Goal: Task Accomplishment & Management: Manage account settings

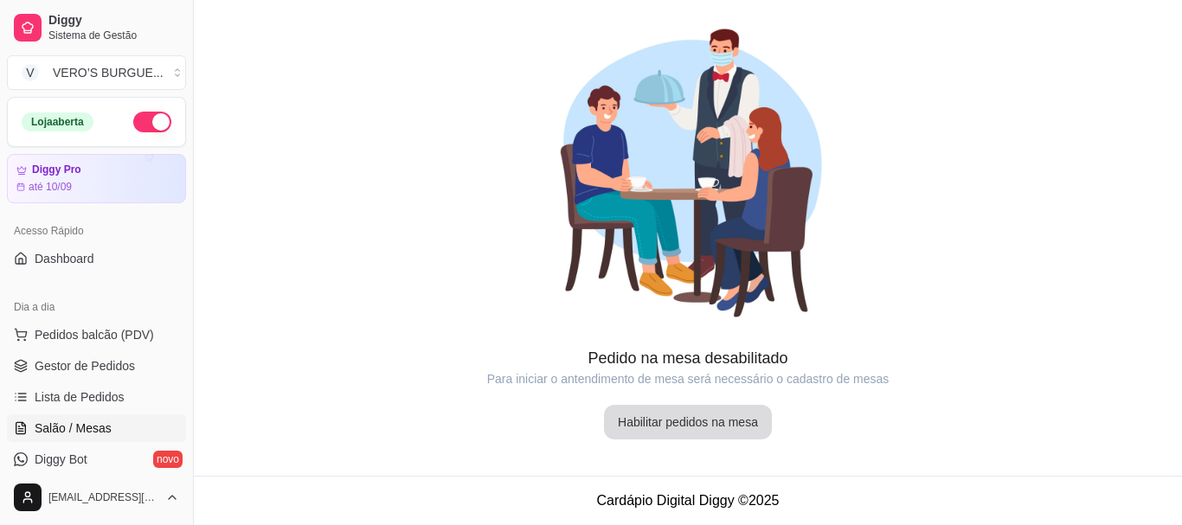
click at [665, 423] on button "Habilitar pedidos na mesa" at bounding box center [688, 422] width 168 height 35
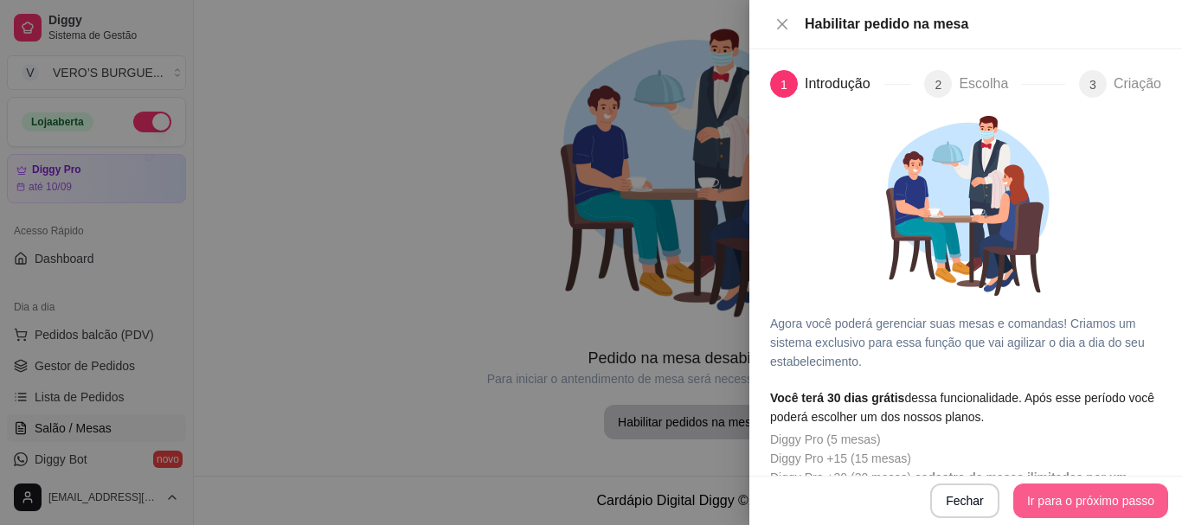
click at [1052, 490] on button "Ir para o próximo passo" at bounding box center [1090, 501] width 155 height 35
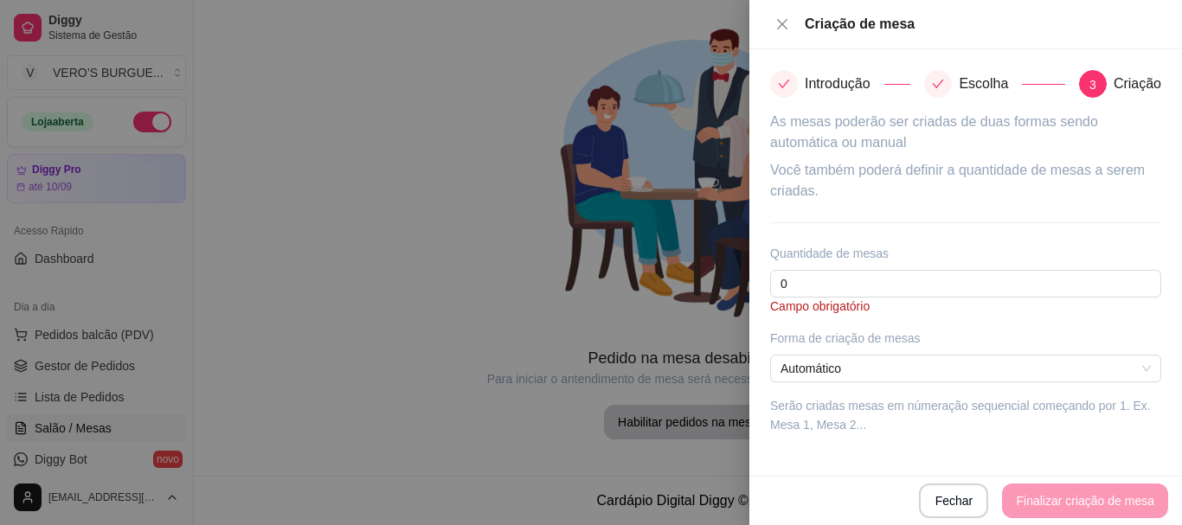
click at [577, 294] on div at bounding box center [591, 262] width 1182 height 525
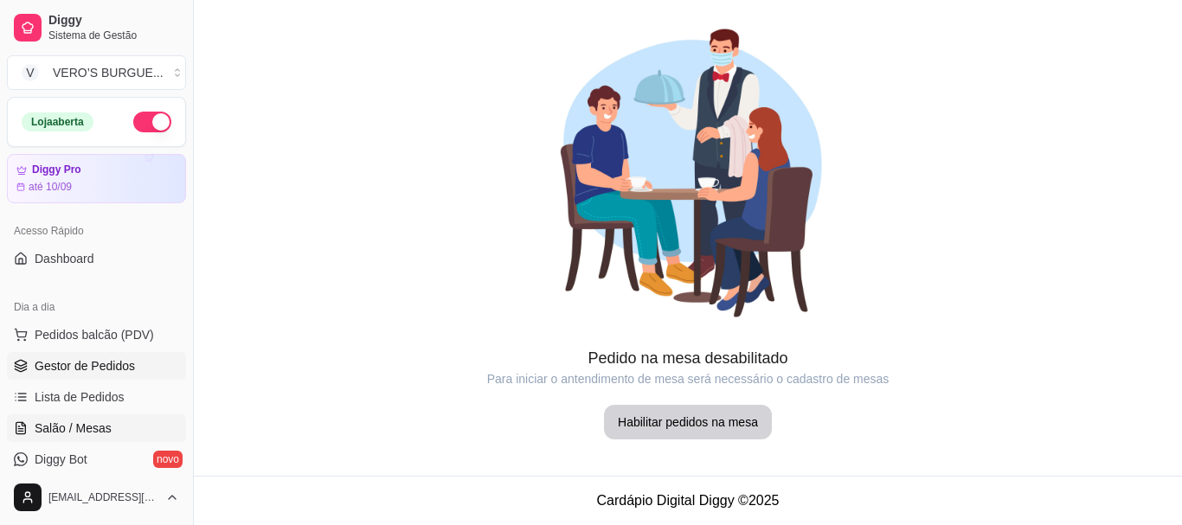
click at [87, 373] on span "Gestor de Pedidos" at bounding box center [85, 365] width 100 height 17
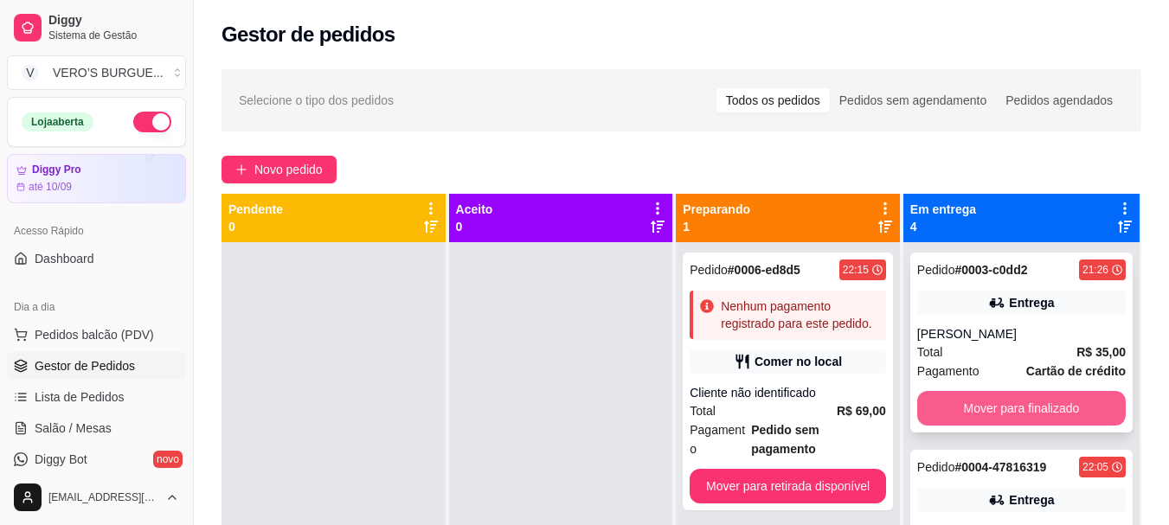
click at [978, 407] on button "Mover para finalizado" at bounding box center [1021, 408] width 208 height 35
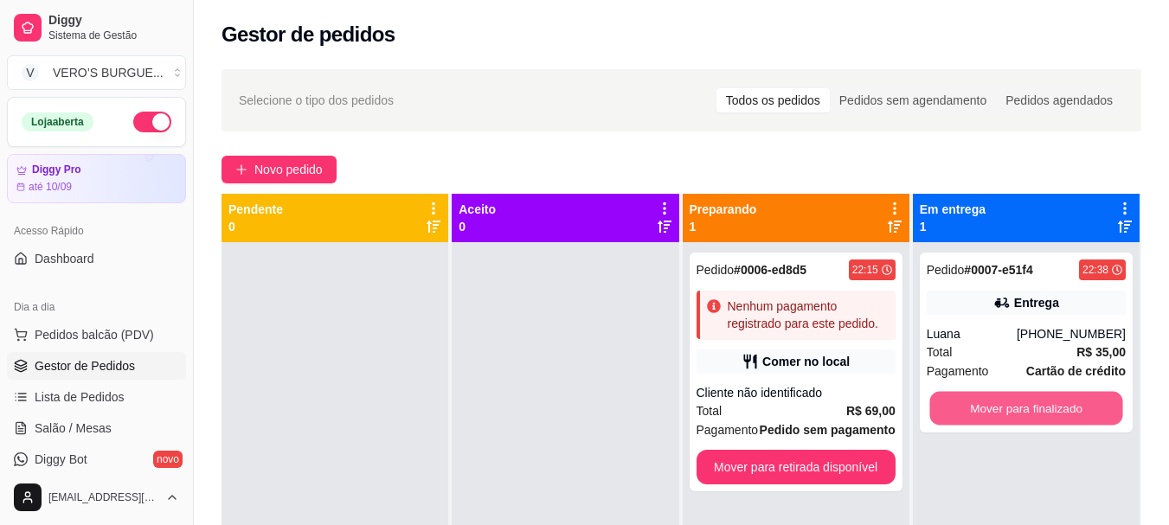
click at [978, 406] on button "Mover para finalizado" at bounding box center [1025, 409] width 193 height 34
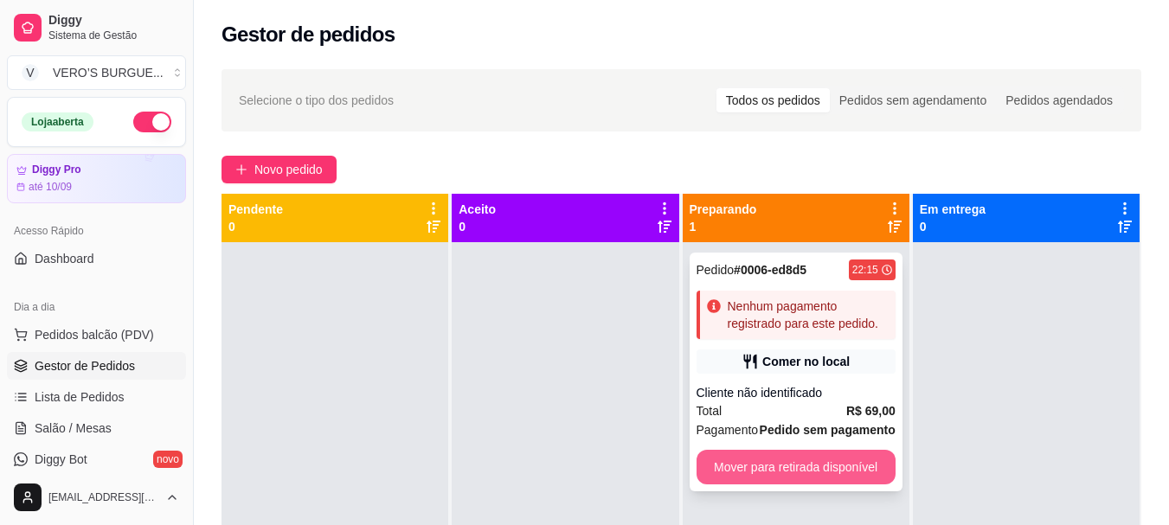
click at [812, 465] on button "Mover para retirada disponível" at bounding box center [795, 467] width 199 height 35
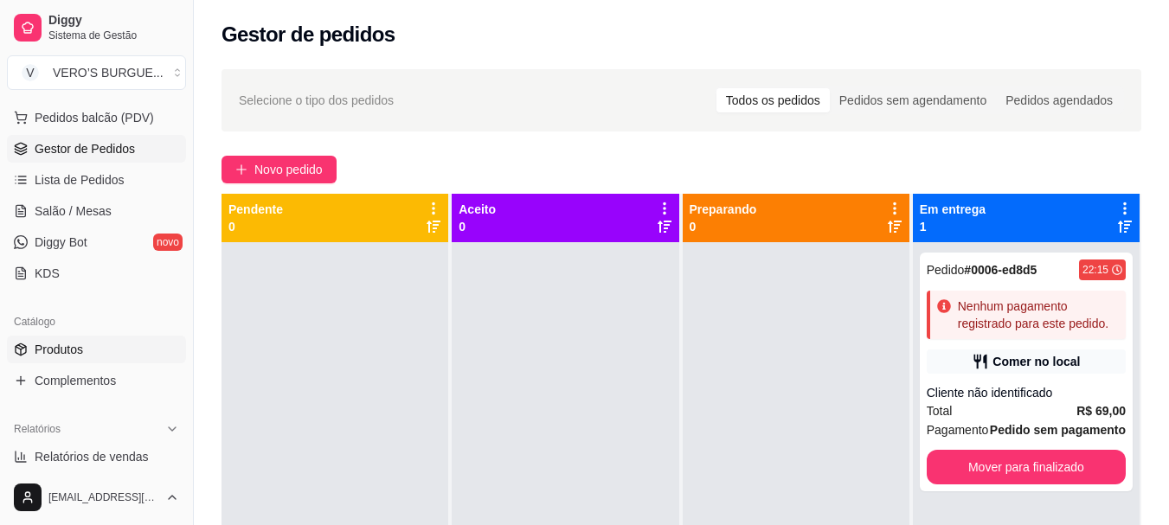
scroll to position [260, 0]
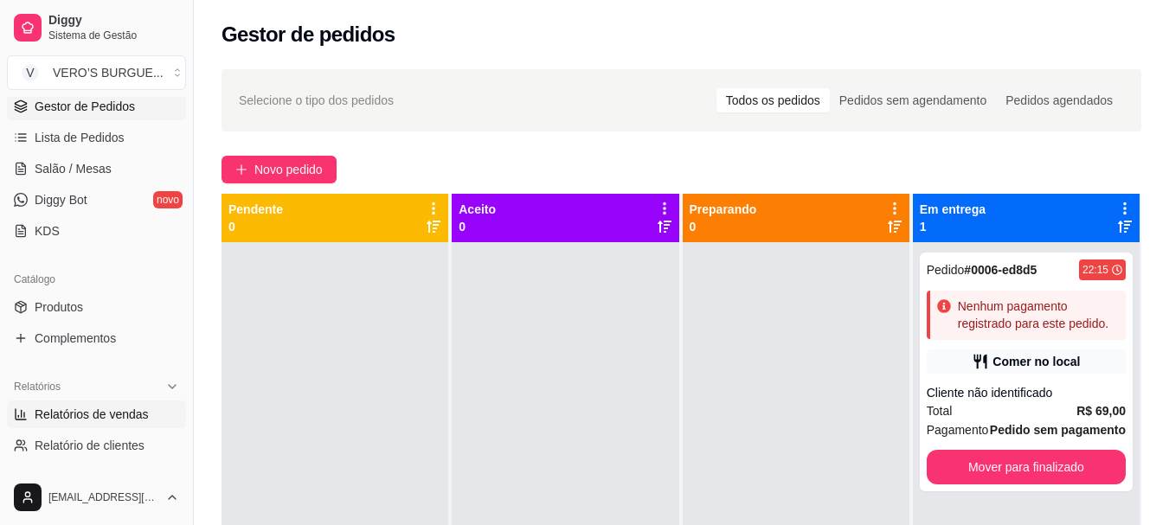
click at [109, 412] on span "Relatórios de vendas" at bounding box center [92, 414] width 114 height 17
select select "ALL"
select select "0"
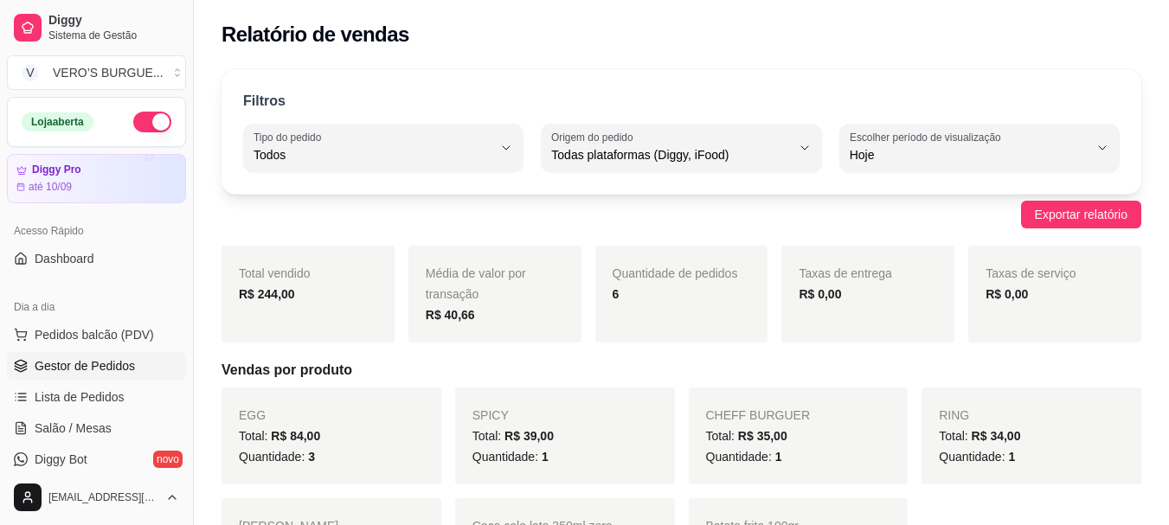
click at [106, 371] on span "Gestor de Pedidos" at bounding box center [85, 365] width 100 height 17
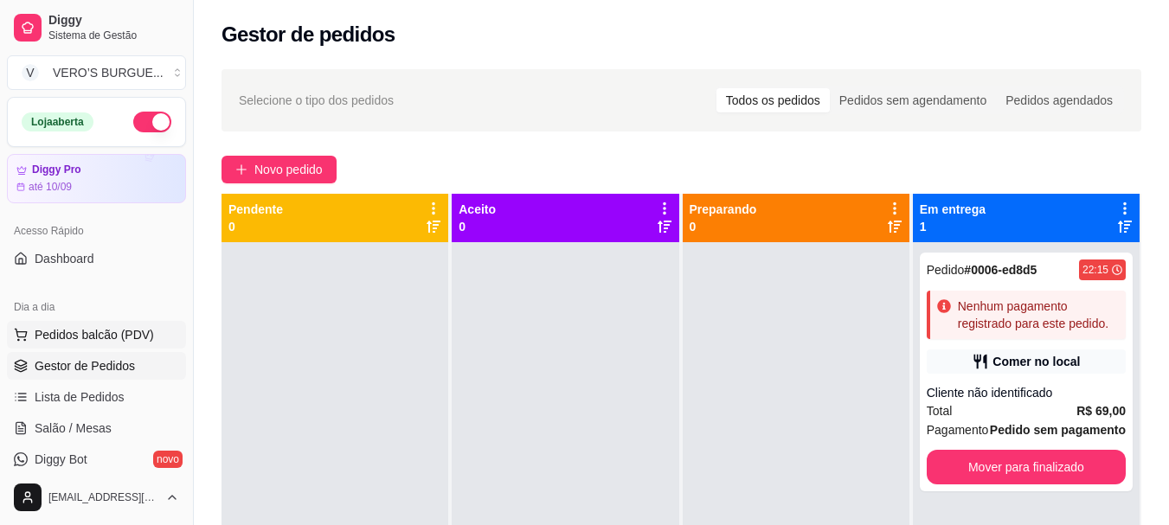
click at [113, 324] on button "Pedidos balcão (PDV)" at bounding box center [96, 335] width 179 height 28
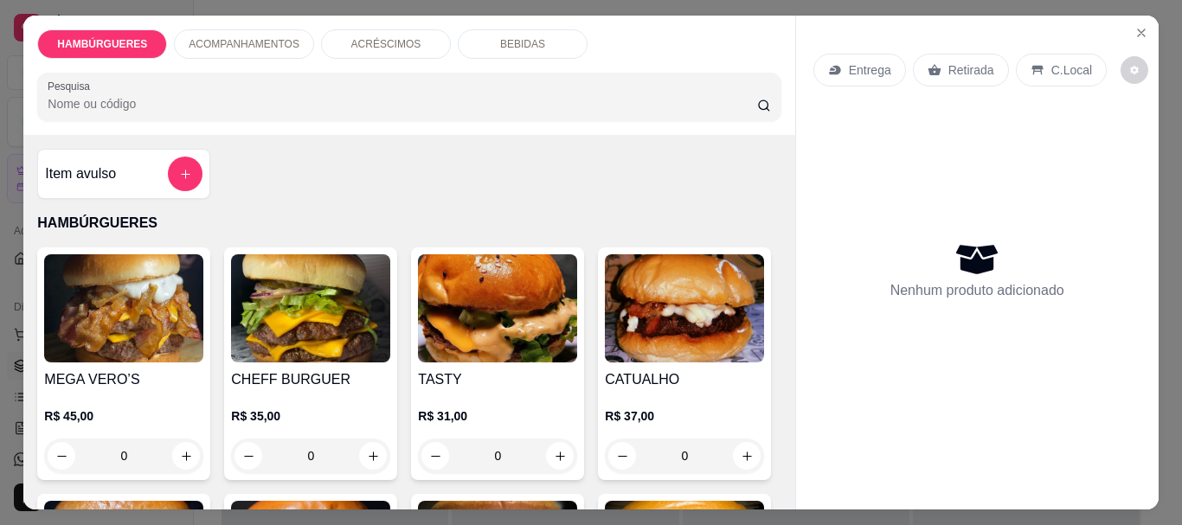
click at [514, 37] on p "BEBIDAS" at bounding box center [522, 44] width 45 height 14
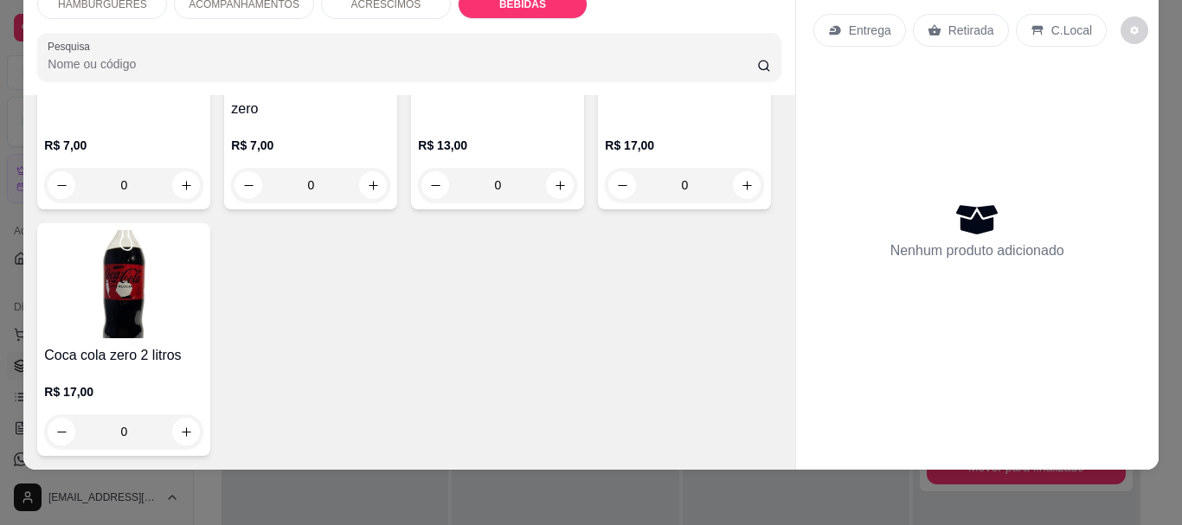
scroll to position [3234, 0]
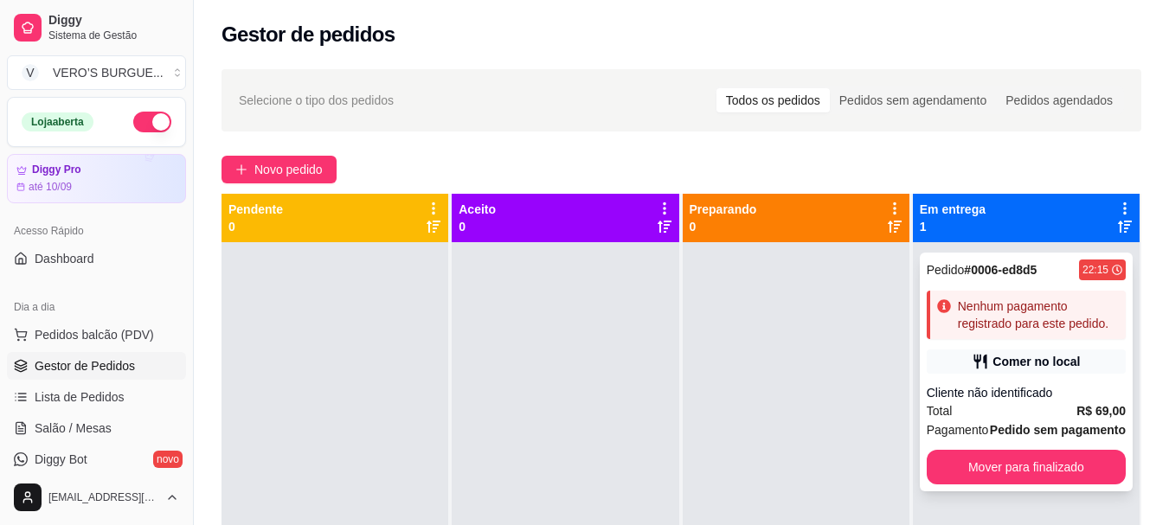
click at [978, 357] on icon at bounding box center [980, 362] width 13 height 15
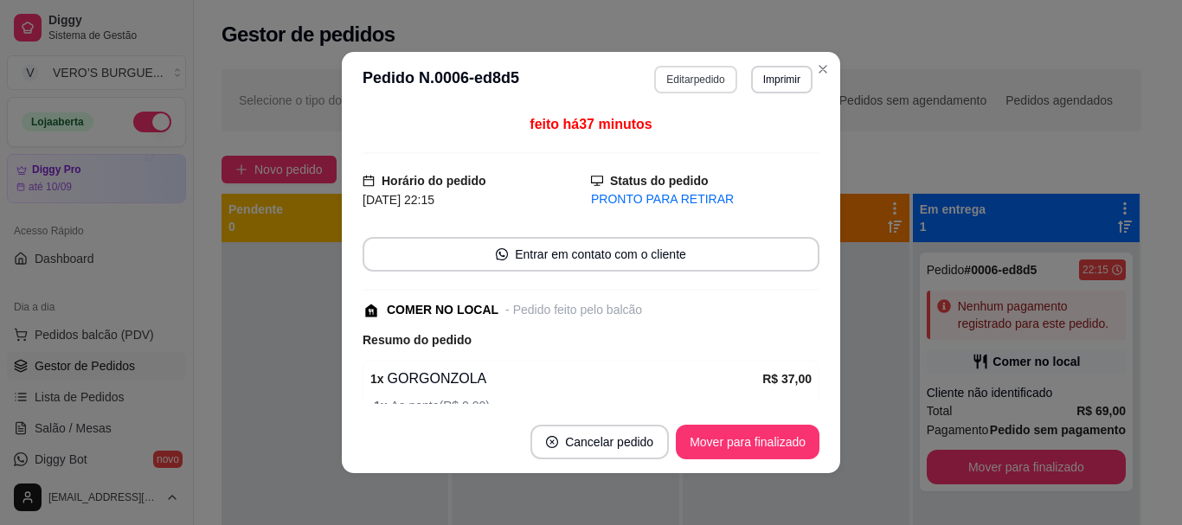
click at [677, 74] on button "Editar pedido" at bounding box center [695, 80] width 82 height 28
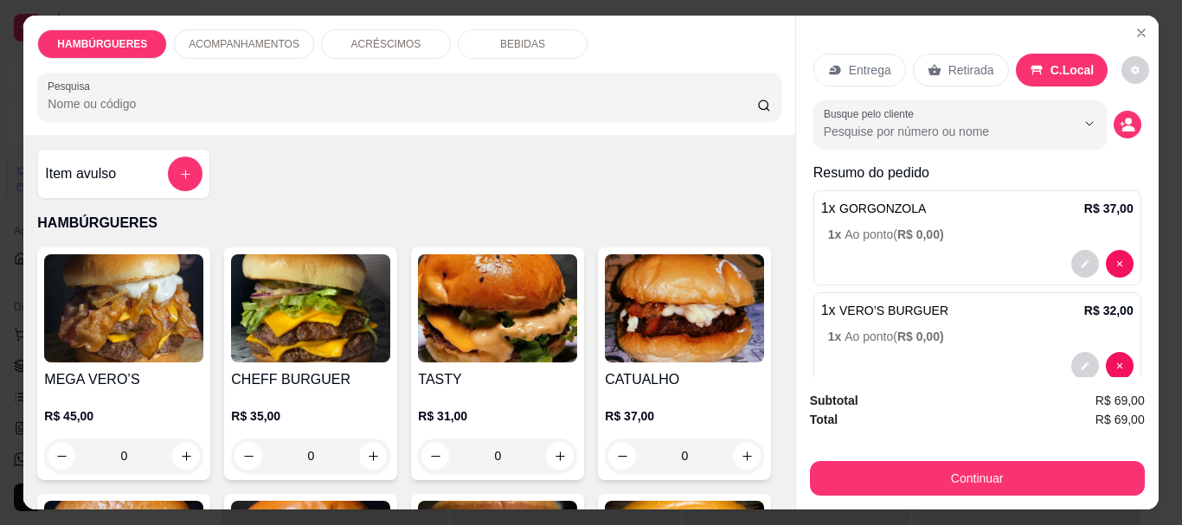
click at [469, 40] on div "BEBIDAS" at bounding box center [523, 43] width 130 height 29
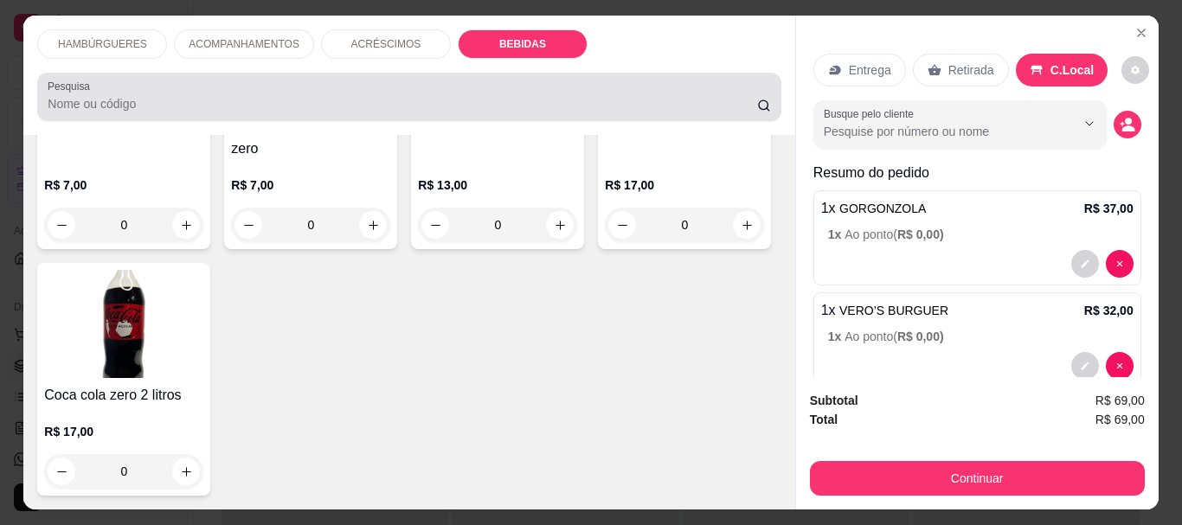
scroll to position [46, 0]
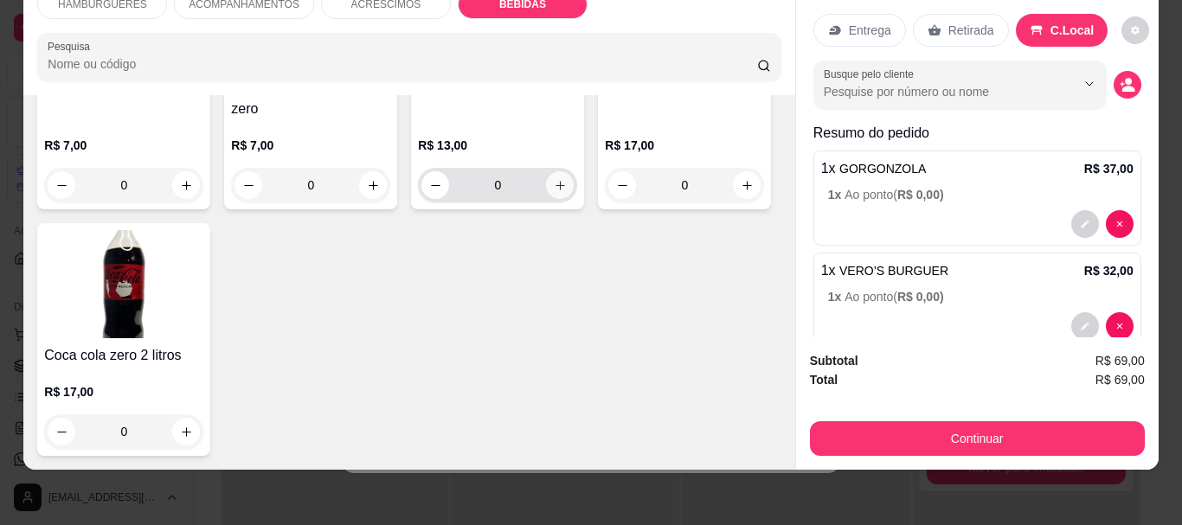
click at [555, 192] on icon "increase-product-quantity" at bounding box center [560, 185] width 13 height 13
type input "1"
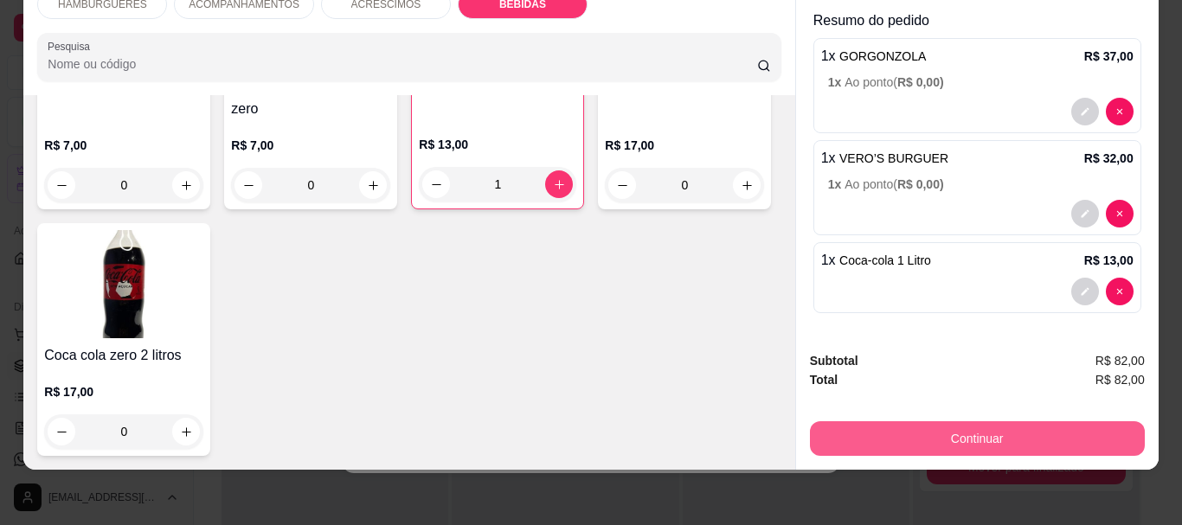
click at [967, 421] on button "Continuar" at bounding box center [977, 438] width 335 height 35
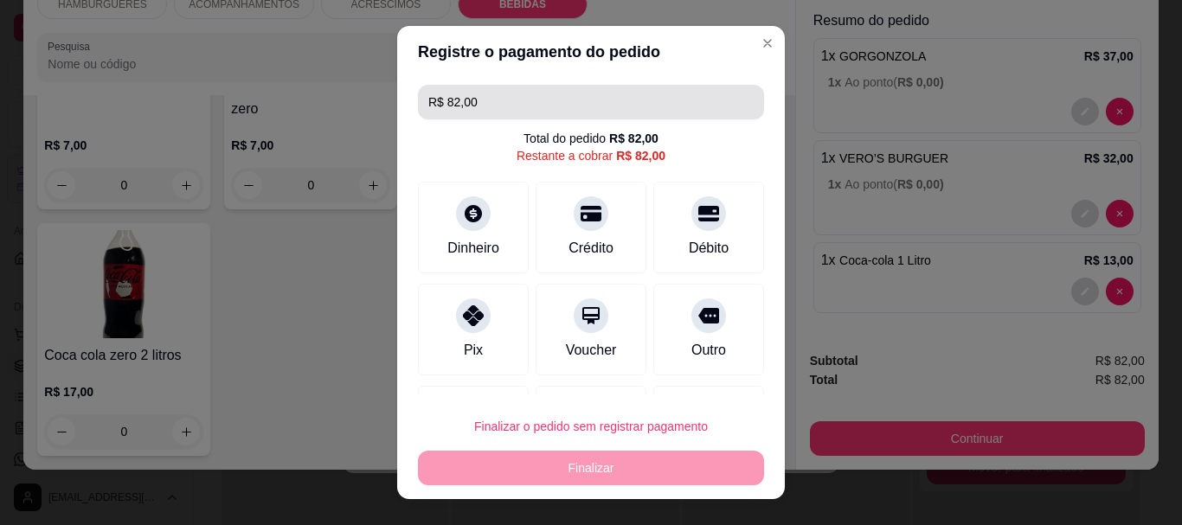
click at [628, 105] on input "R$ 82,00" at bounding box center [590, 102] width 325 height 35
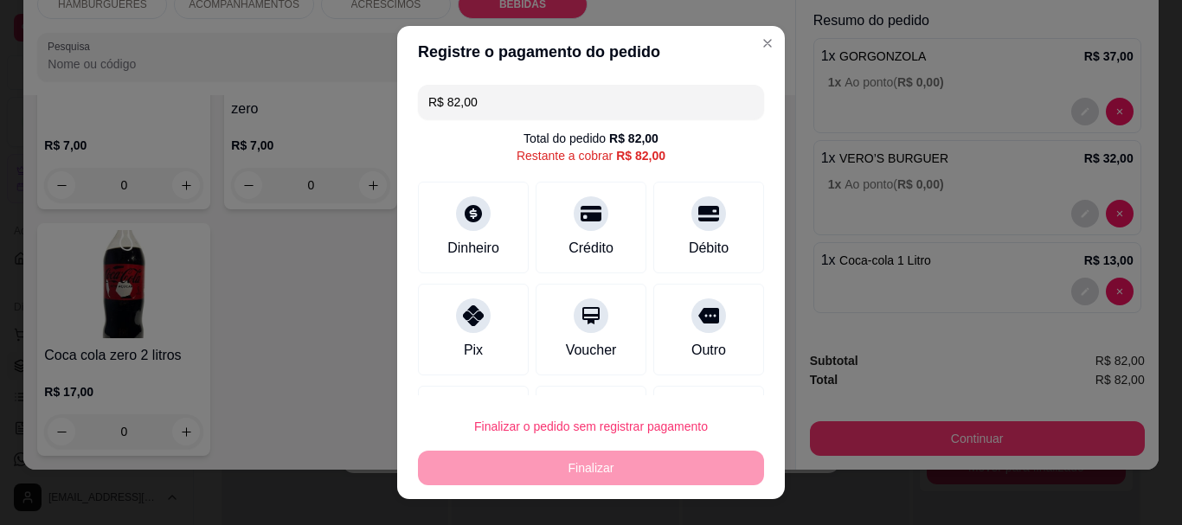
click at [628, 105] on input "R$ 82,00" at bounding box center [590, 102] width 325 height 35
click at [638, 108] on input "R$ 82,00" at bounding box center [590, 102] width 325 height 35
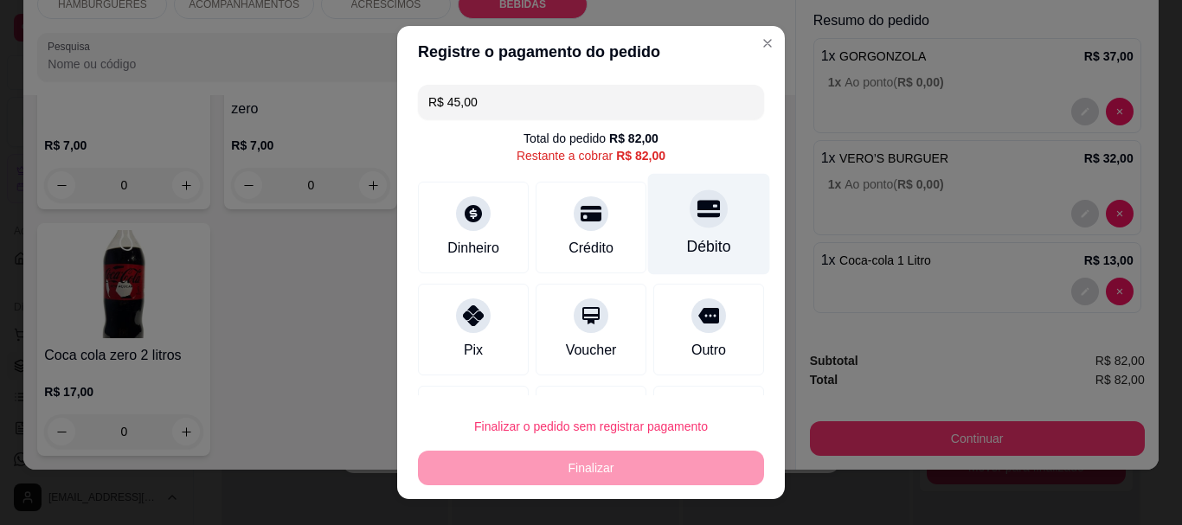
click at [695, 221] on div at bounding box center [708, 209] width 38 height 38
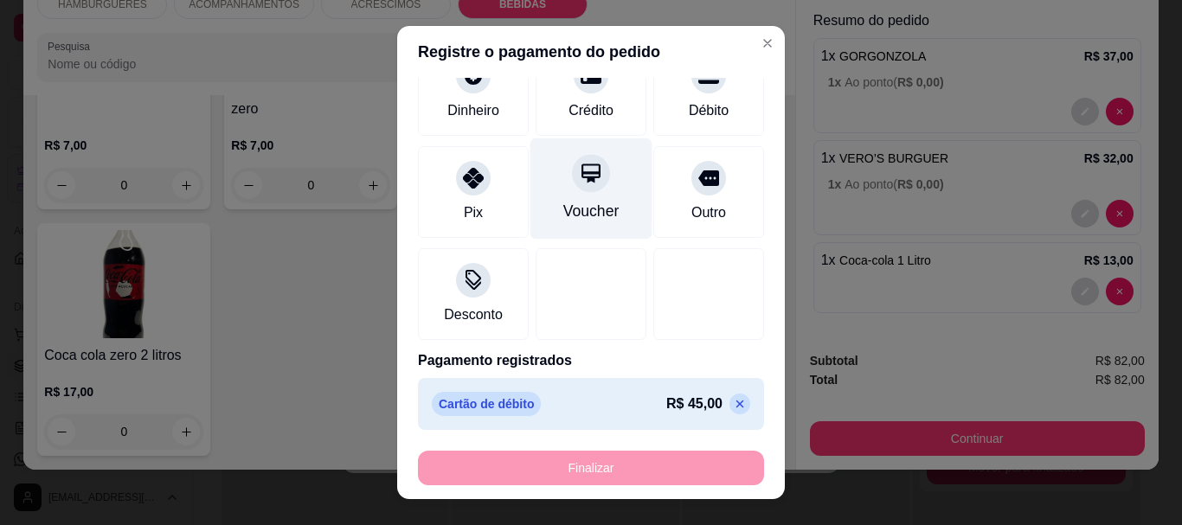
scroll to position [0, 0]
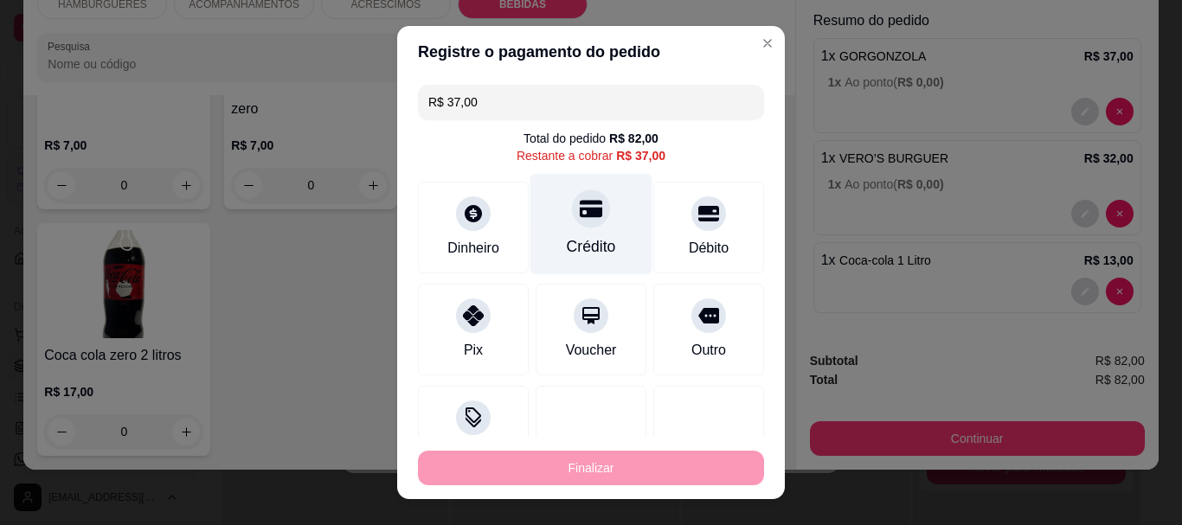
click at [580, 217] on icon at bounding box center [591, 209] width 22 height 17
type input "R$ 0,00"
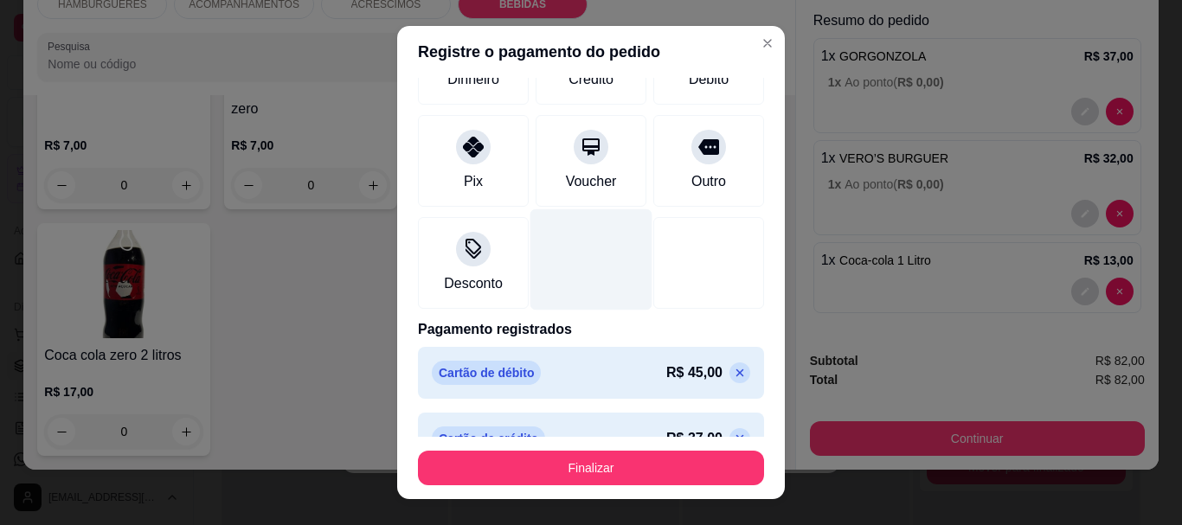
scroll to position [186, 0]
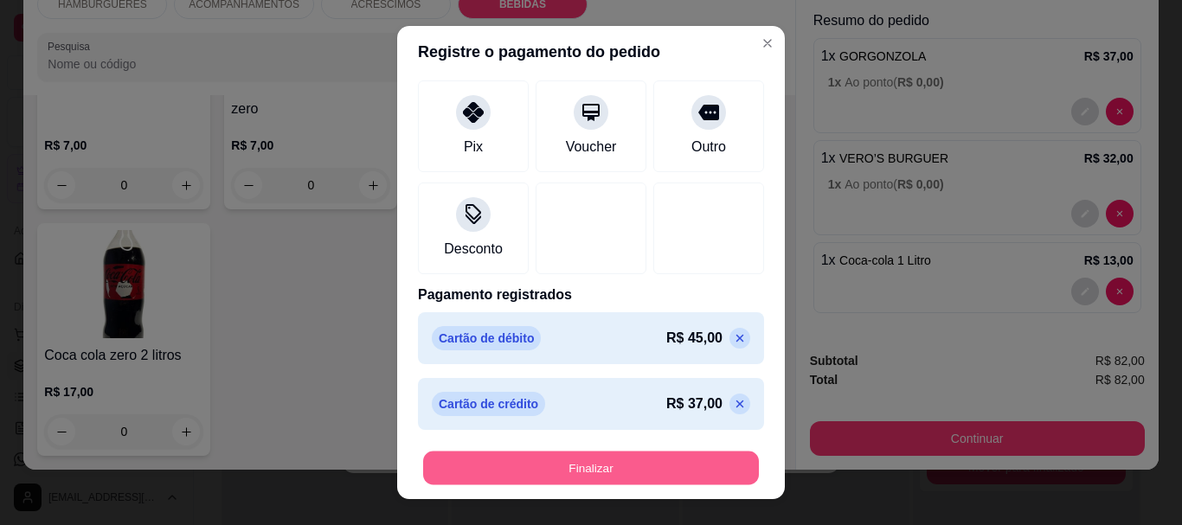
click at [594, 455] on button "Finalizar" at bounding box center [591, 468] width 336 height 34
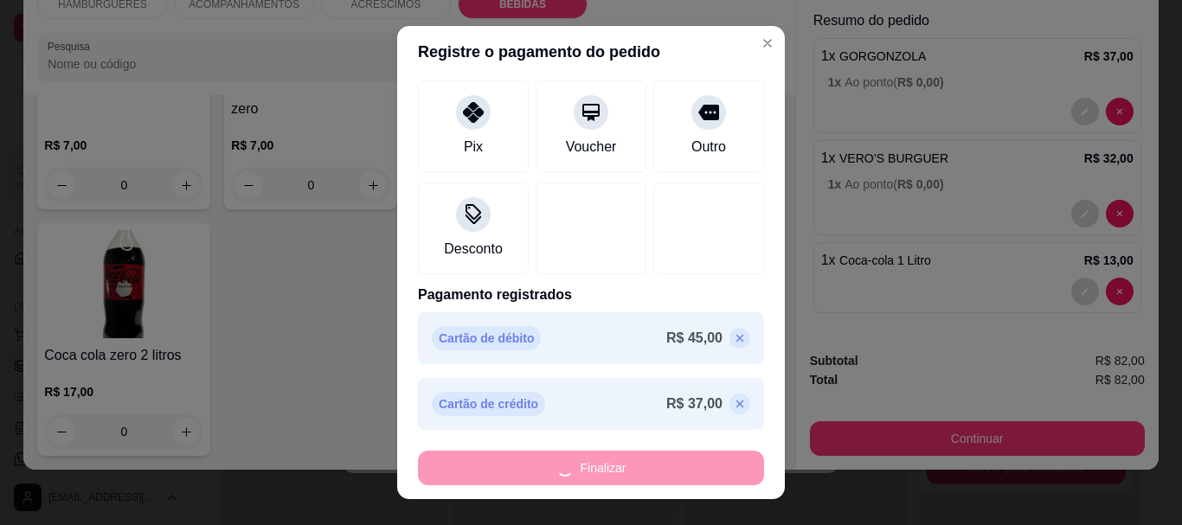
type input "0"
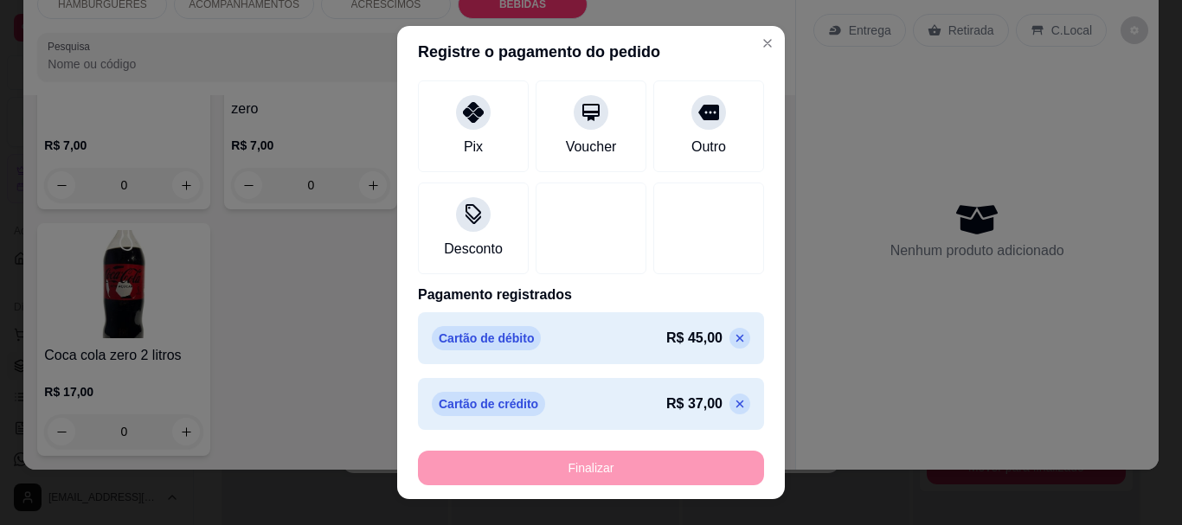
type input "-R$ 82,00"
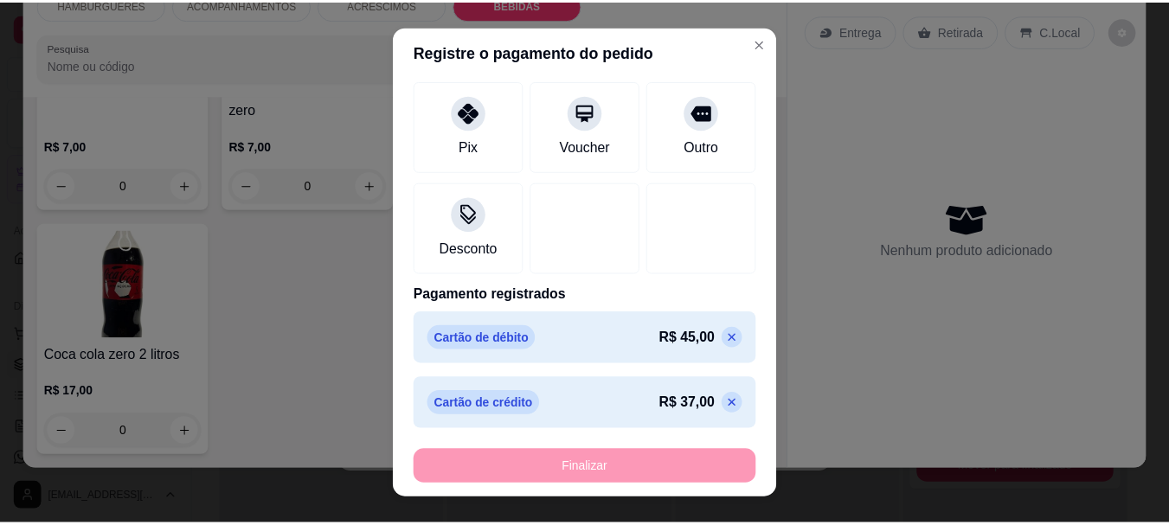
scroll to position [0, 0]
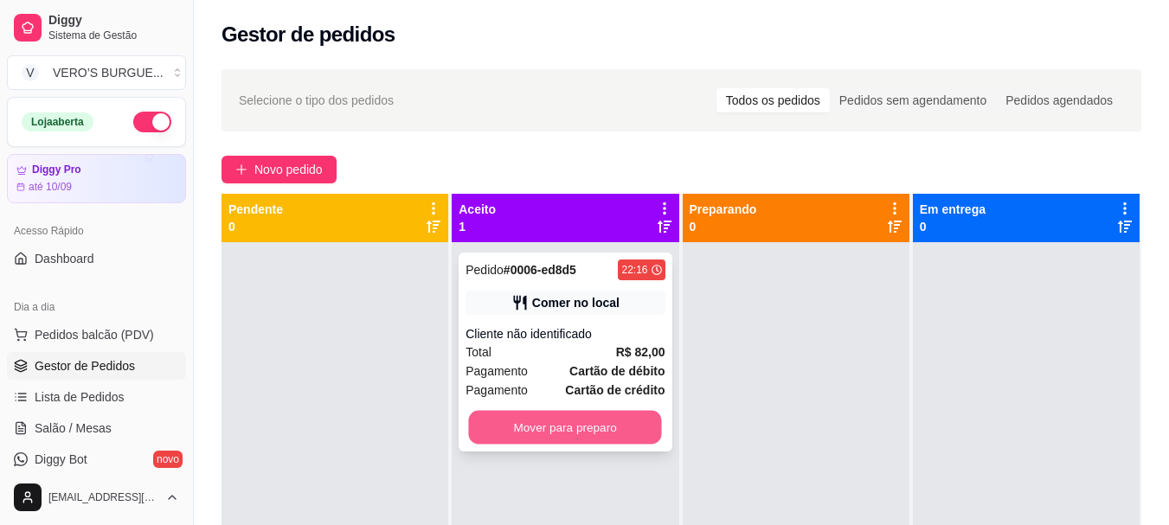
click at [602, 421] on button "Mover para preparo" at bounding box center [565, 428] width 193 height 34
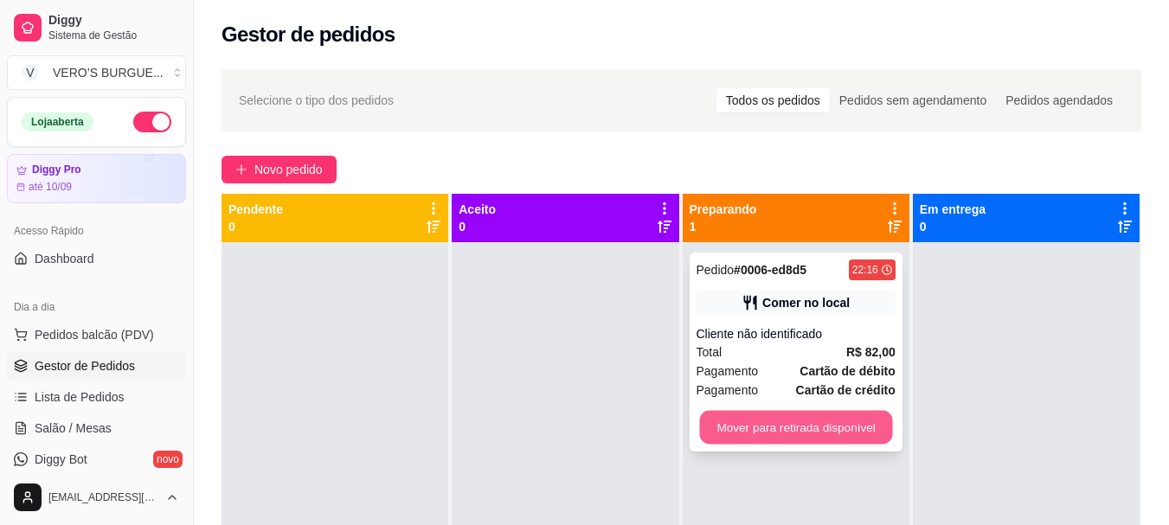
click at [779, 416] on button "Mover para retirada disponível" at bounding box center [795, 428] width 193 height 34
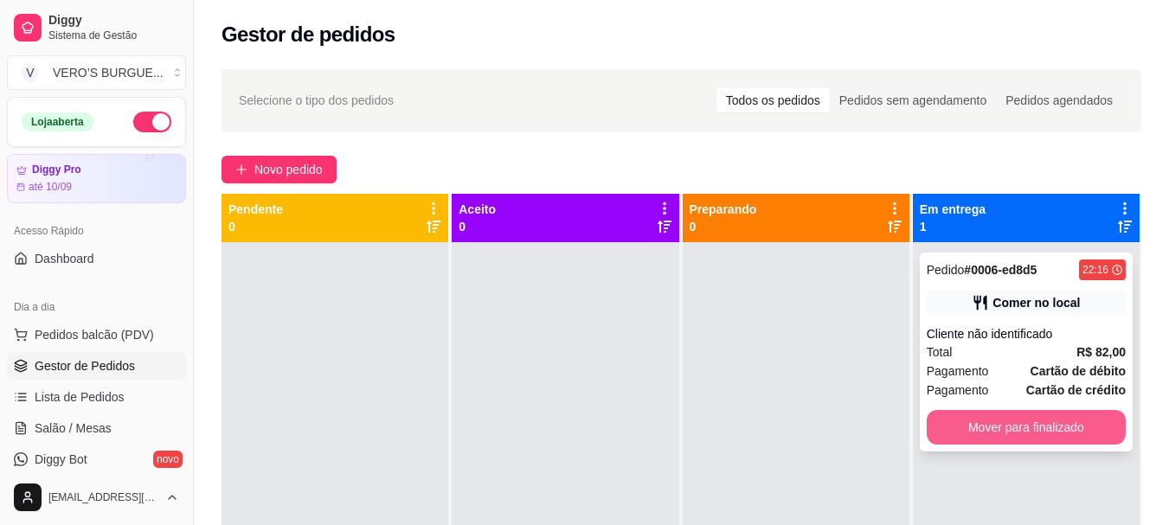
click at [1043, 438] on button "Mover para finalizado" at bounding box center [1025, 427] width 199 height 35
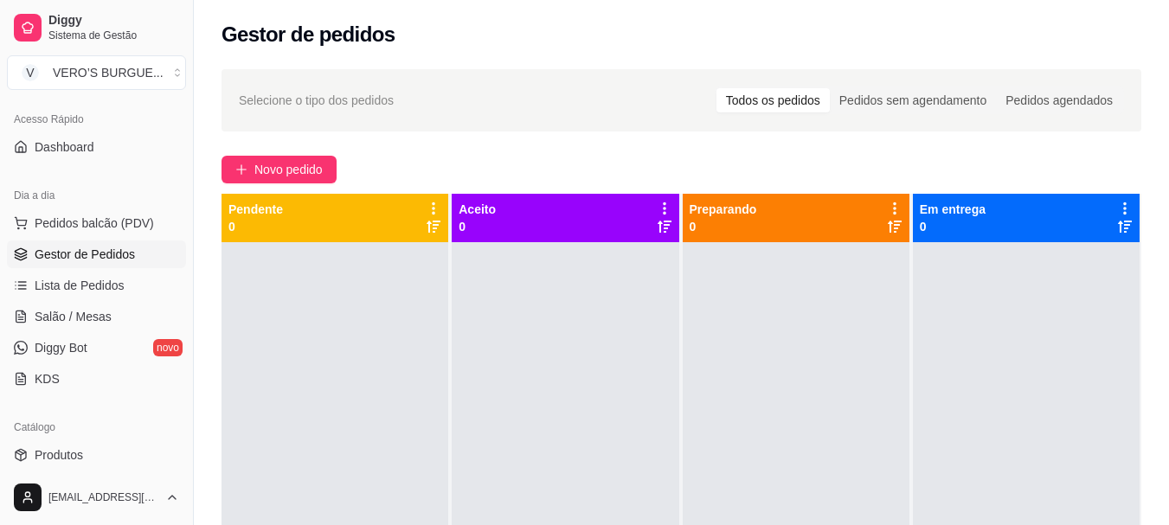
scroll to position [346, 0]
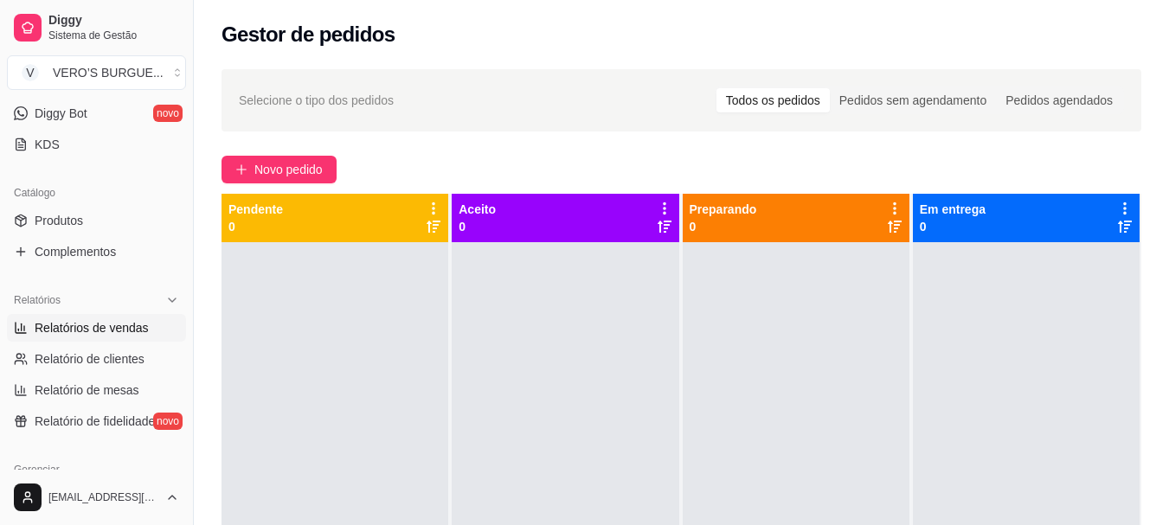
click at [131, 320] on span "Relatórios de vendas" at bounding box center [92, 327] width 114 height 17
select select "ALL"
select select "0"
